Goal: Book appointment/travel/reservation

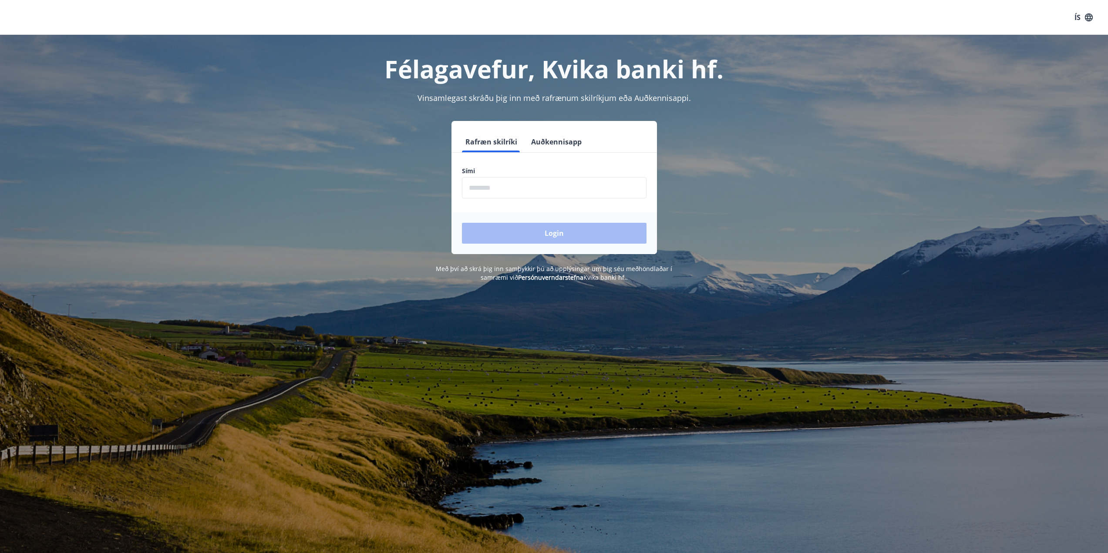
click at [541, 192] on input "phone" at bounding box center [554, 187] width 185 height 21
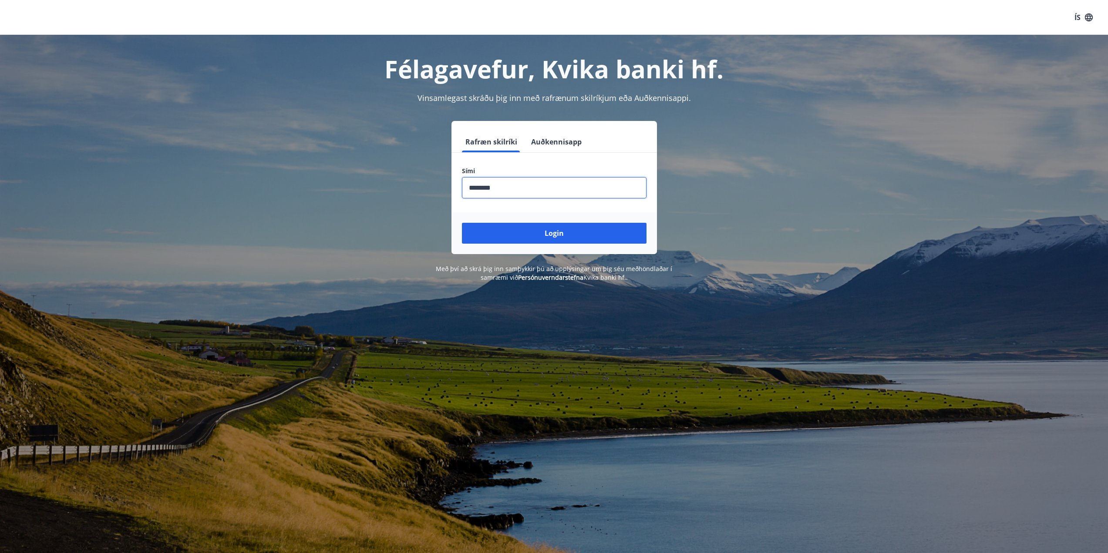
type input "********"
click at [462, 223] on button "Login" at bounding box center [554, 233] width 185 height 21
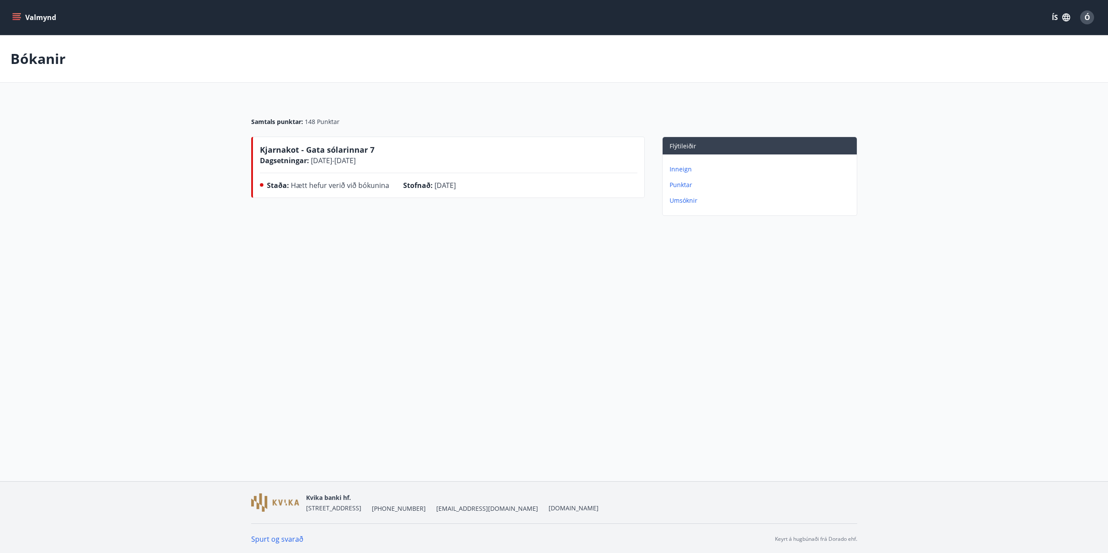
click at [34, 16] on button "Valmynd" at bounding box center [34, 18] width 49 height 16
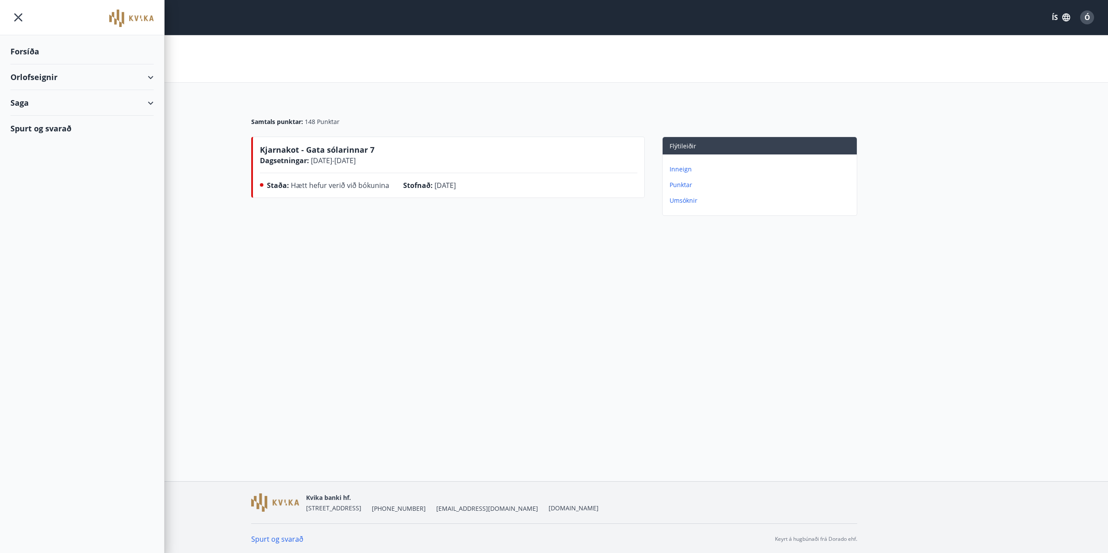
click at [125, 77] on div "Orlofseignir" at bounding box center [81, 77] width 143 height 26
click at [46, 100] on div "Framboð" at bounding box center [81, 99] width 129 height 18
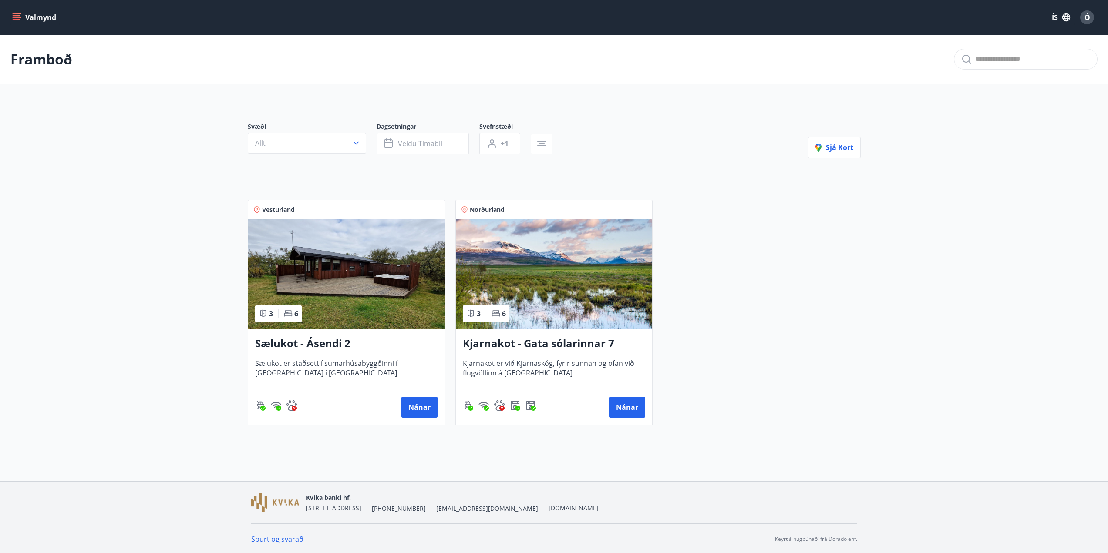
click at [12, 17] on button "Valmynd" at bounding box center [34, 18] width 49 height 16
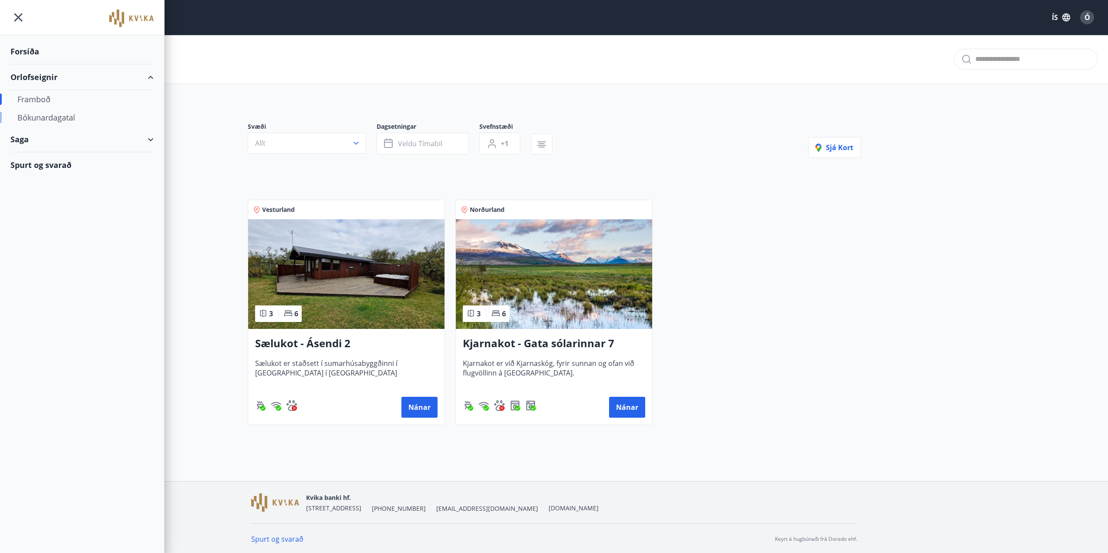
click at [63, 119] on div "Bókunardagatal" at bounding box center [81, 117] width 129 height 18
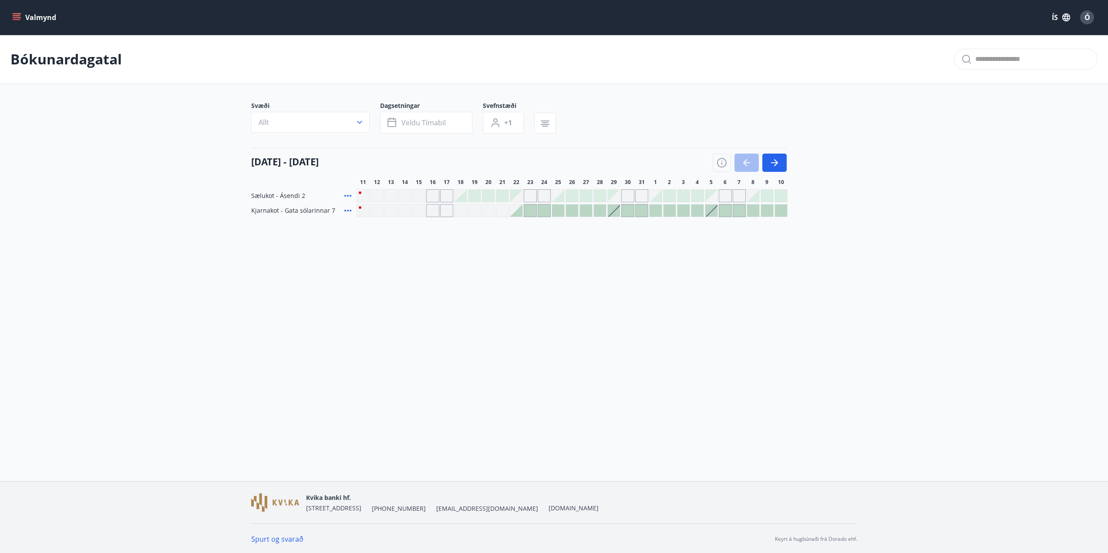
click at [461, 214] on div "Gráir dagar eru ekki bókanlegir" at bounding box center [460, 210] width 13 height 13
drag, startPoint x: 533, startPoint y: 277, endPoint x: 535, endPoint y: 285, distance: 7.7
click at [533, 278] on div "Valmynd ÍS Ó Bókunardagatal Svæði Allt Dagsetningar Veldu tímabil Svefnstæði +1…" at bounding box center [554, 240] width 1108 height 481
click at [564, 196] on div at bounding box center [571, 195] width 431 height 13
click at [577, 200] on div at bounding box center [572, 196] width 12 height 12
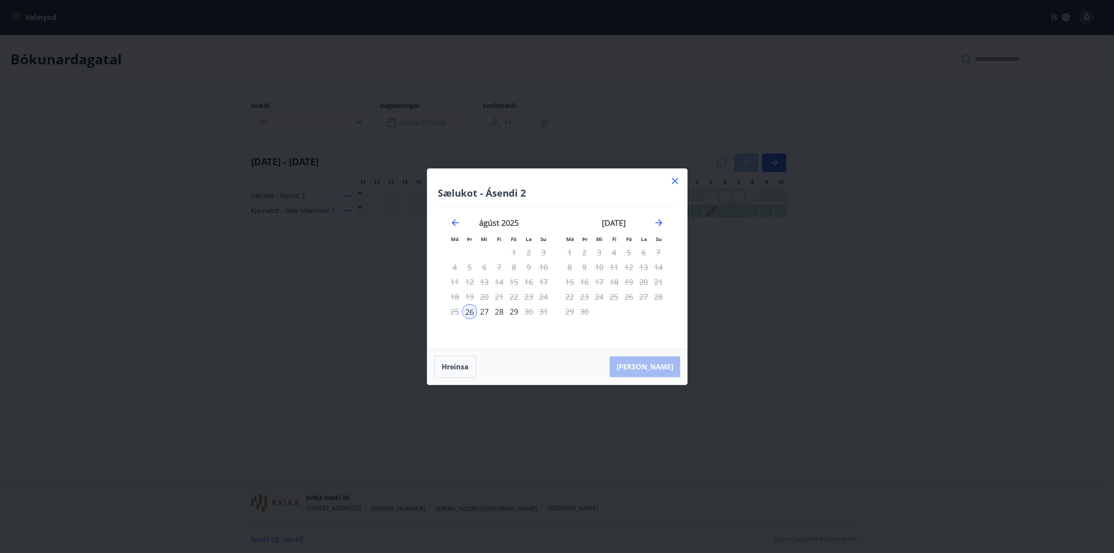
click at [684, 176] on div "Sælukot - Ásendi 2 Má Þr Mi Fi Fö La Su Má Þr Mi Fi Fö La Su júlí 2025 1 2 3 4 …" at bounding box center [557, 259] width 260 height 180
drag, startPoint x: 677, startPoint y: 180, endPoint x: 680, endPoint y: 194, distance: 13.9
click at [676, 180] on icon at bounding box center [675, 181] width 10 height 10
